Goal: Entertainment & Leisure: Consume media (video, audio)

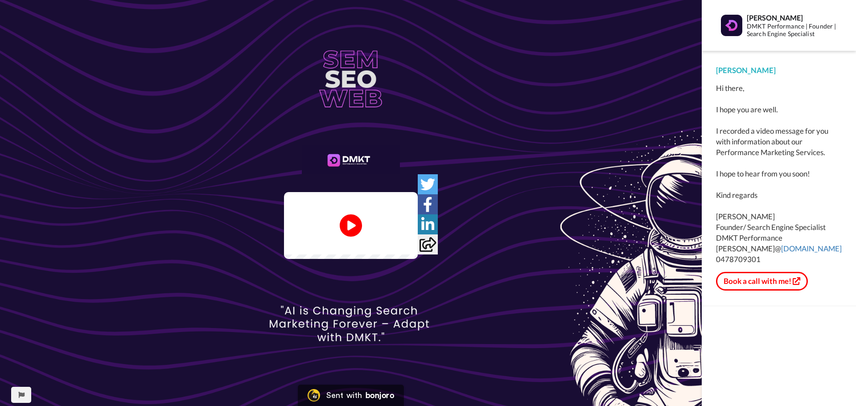
click at [359, 226] on icon at bounding box center [351, 225] width 22 height 22
click at [418, 259] on video at bounding box center [351, 225] width 134 height 67
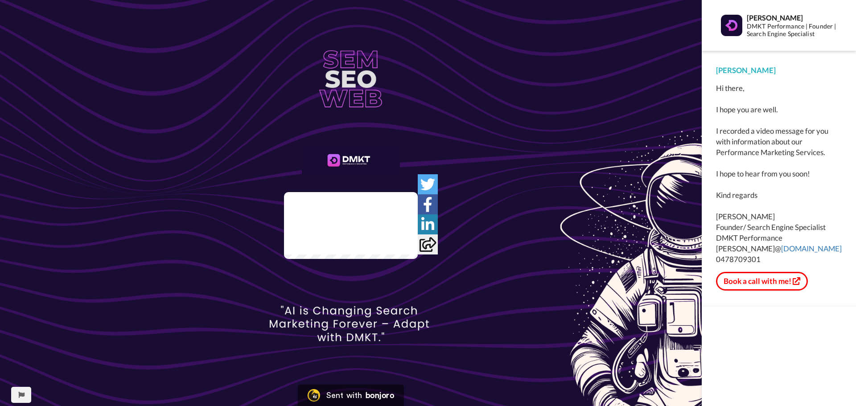
click at [418, 192] on video at bounding box center [351, 225] width 134 height 67
drag, startPoint x: 416, startPoint y: 222, endPoint x: 351, endPoint y: 227, distance: 65.7
click at [351, 227] on icon "Play/Pause" at bounding box center [351, 226] width 24 height 42
click at [356, 226] on icon at bounding box center [351, 226] width 24 height 24
drag, startPoint x: 399, startPoint y: 176, endPoint x: 458, endPoint y: 32, distance: 155.1
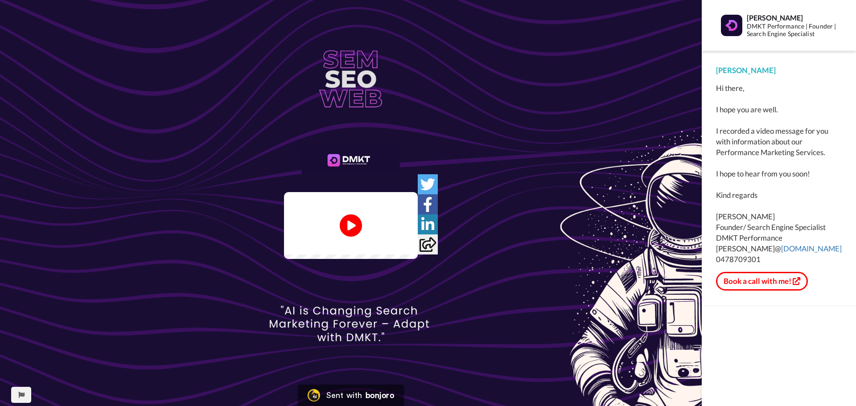
click at [458, 32] on div "Play/Pause" at bounding box center [351, 203] width 702 height 406
drag, startPoint x: 353, startPoint y: 219, endPoint x: 352, endPoint y: 226, distance: 7.1
click at [353, 219] on icon at bounding box center [351, 226] width 24 height 24
click at [349, 250] on video at bounding box center [351, 225] width 134 height 67
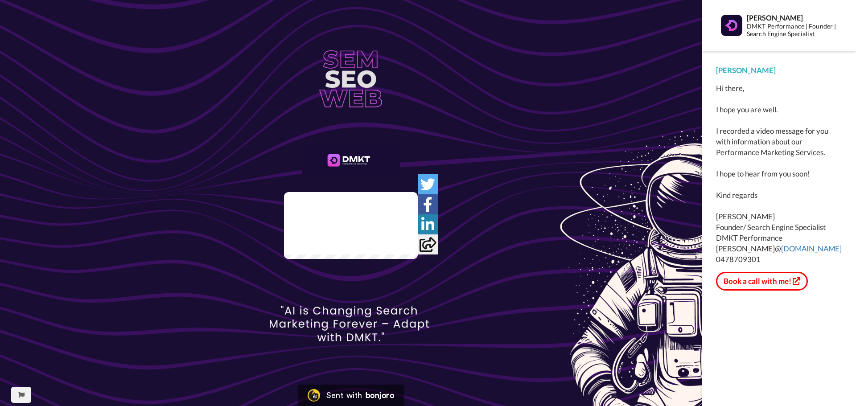
drag, startPoint x: 349, startPoint y: 250, endPoint x: 328, endPoint y: 249, distance: 21.0
click at [328, 249] on video at bounding box center [351, 225] width 134 height 67
click at [335, 231] on video at bounding box center [351, 225] width 134 height 67
click at [349, 223] on icon "Play/Pause" at bounding box center [351, 226] width 24 height 42
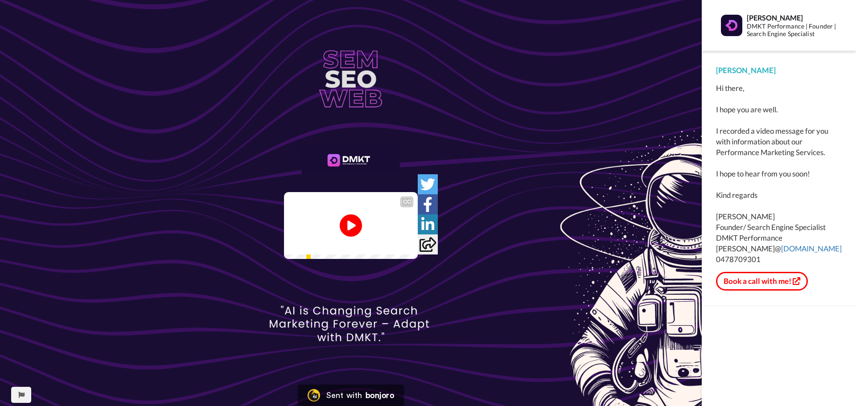
click at [395, 259] on video at bounding box center [351, 225] width 134 height 67
